Goal: Find specific page/section: Find specific page/section

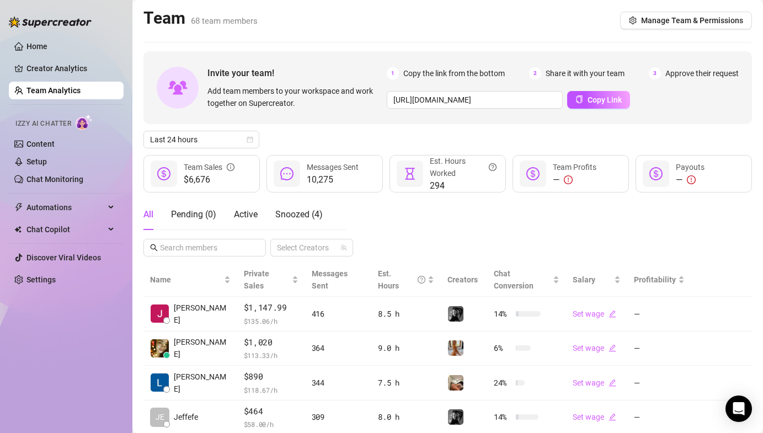
click at [753, 126] on main "Team 68 team members Manage Team & Permissions Invite your team! Add team membe…" at bounding box center [447, 353] width 630 height 706
drag, startPoint x: 52, startPoint y: 337, endPoint x: 1, endPoint y: 304, distance: 61.0
click at [52, 337] on div "Home Creator Analytics Team Analytics Izzy AI Chatter Content Setup Chat Monito…" at bounding box center [66, 211] width 115 height 423
click at [235, 217] on span "Active" at bounding box center [246, 214] width 24 height 10
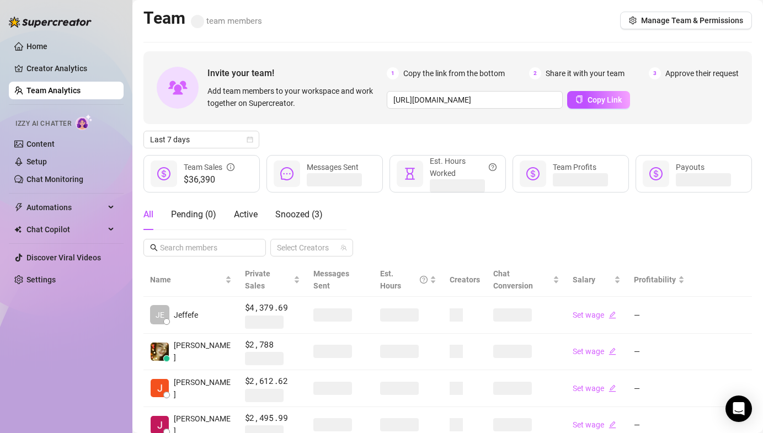
click at [230, 212] on div "All Pending ( 0 ) Active Snoozed ( 3 )" at bounding box center [232, 214] width 179 height 31
click at [235, 214] on span "Active" at bounding box center [246, 214] width 24 height 10
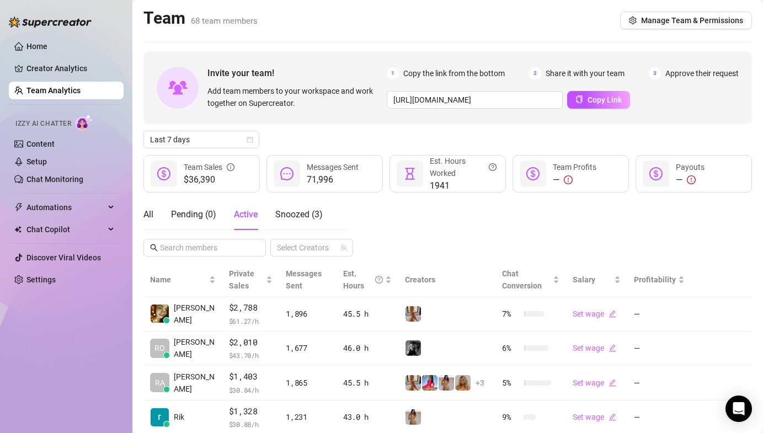
scroll to position [245, 0]
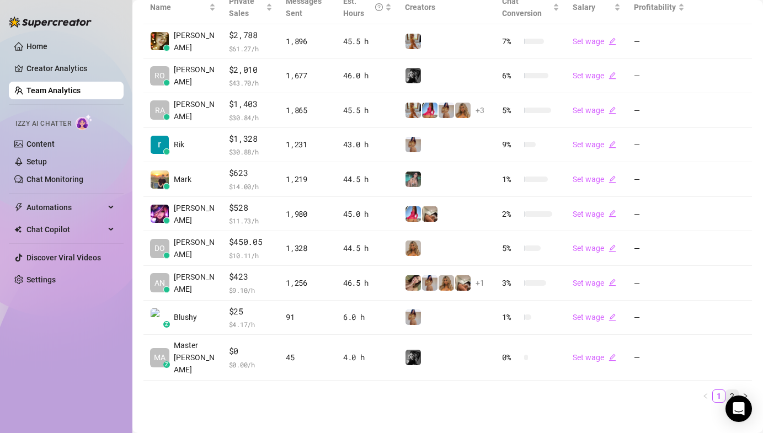
click at [726, 390] on link "2" at bounding box center [732, 396] width 12 height 12
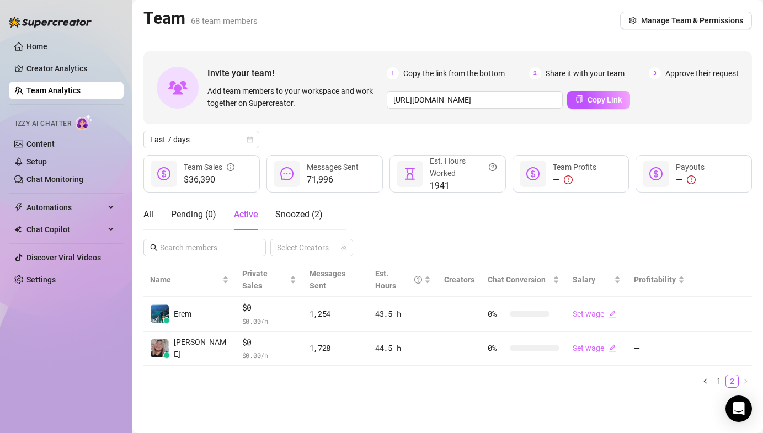
scroll to position [0, 0]
